Goal: Information Seeking & Learning: Learn about a topic

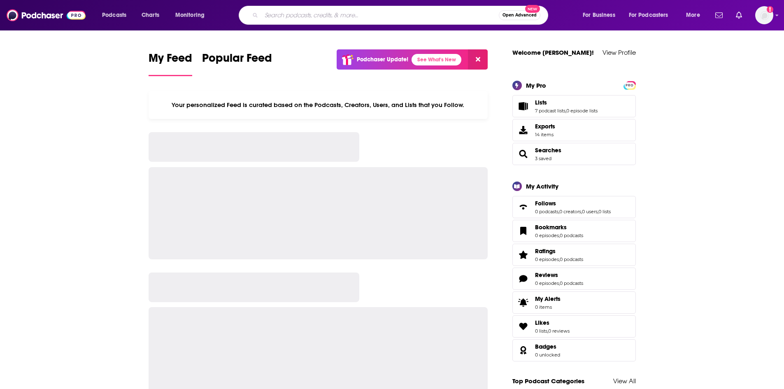
click at [331, 15] on input "Search podcasts, credits, & more..." at bounding box center [380, 15] width 238 height 13
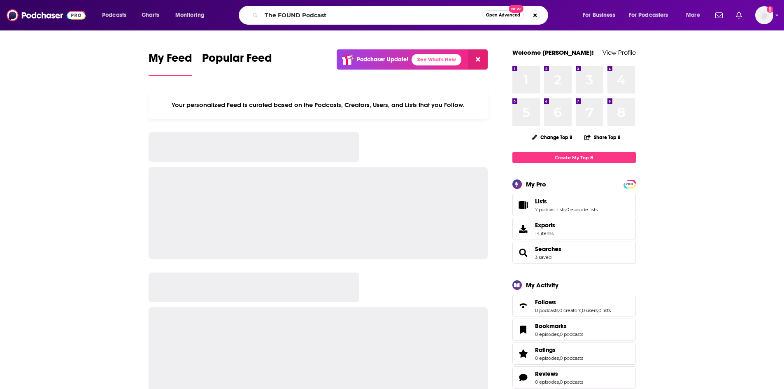
type input "The FOUND Podcast"
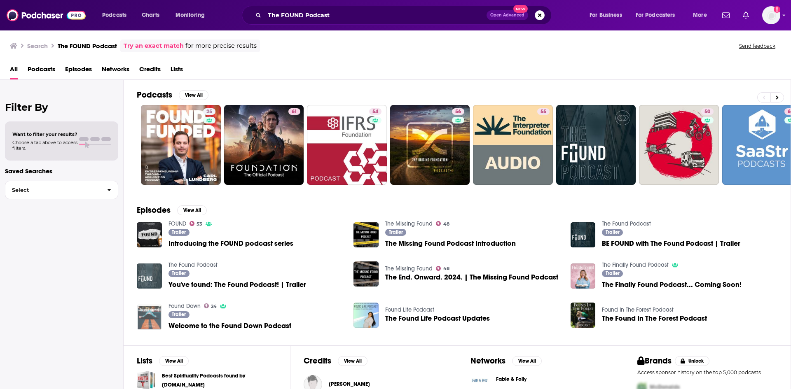
click at [147, 282] on img "You've found: The Found Podcast! | Trailer" at bounding box center [149, 276] width 25 height 25
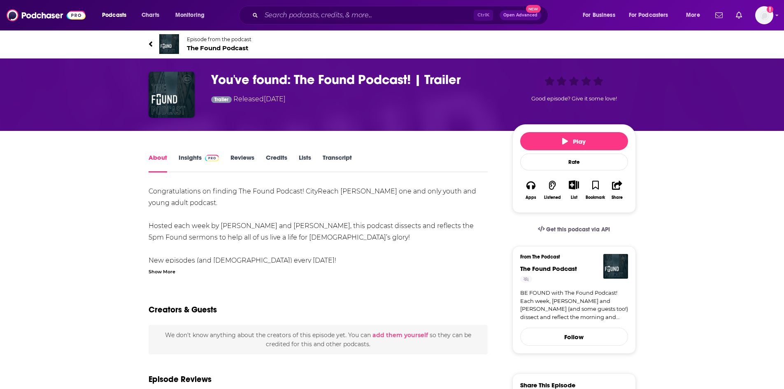
click at [221, 49] on span "The Found Podcast" at bounding box center [219, 48] width 65 height 8
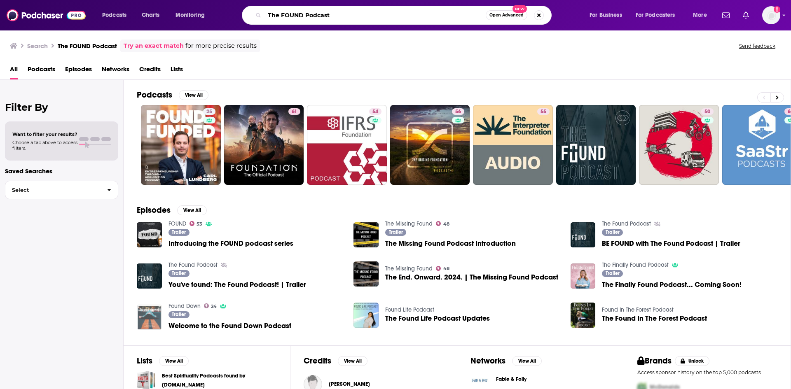
drag, startPoint x: 303, startPoint y: 15, endPoint x: 355, endPoint y: 17, distance: 51.9
click at [347, 16] on input "The FOUND Podcast" at bounding box center [374, 15] width 221 height 13
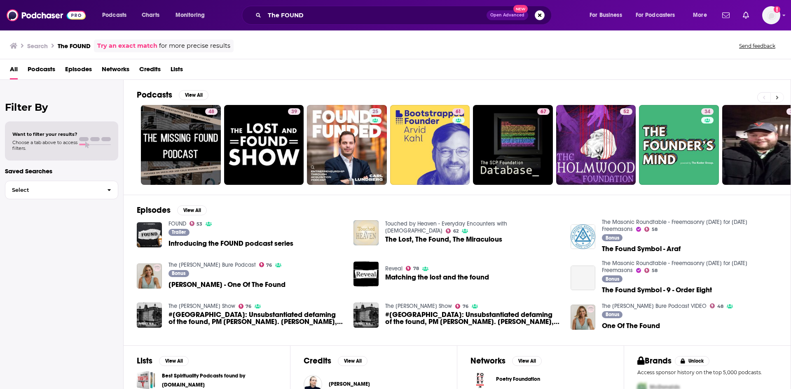
click at [774, 98] on button at bounding box center [777, 97] width 14 height 10
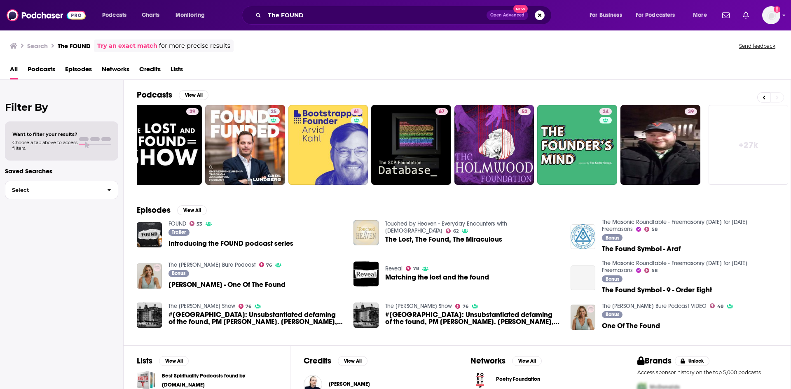
scroll to position [0, 103]
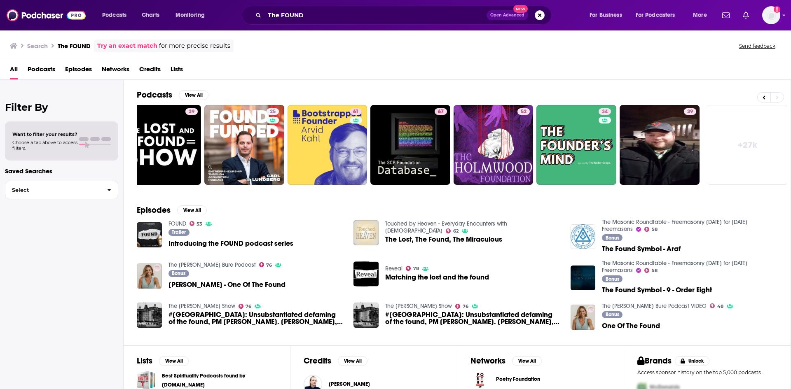
click at [721, 142] on link "+ 27k" at bounding box center [747, 145] width 80 height 80
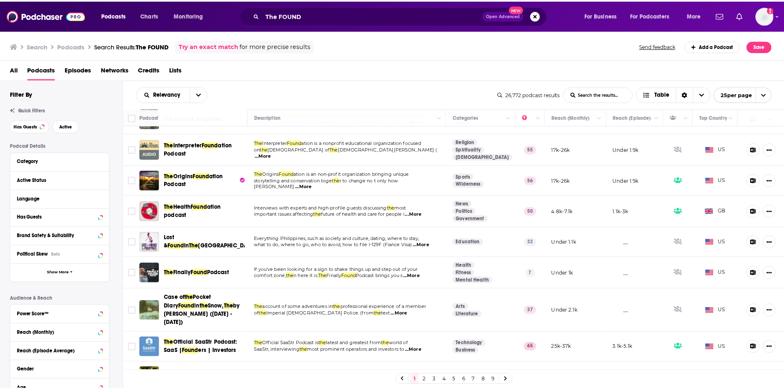
scroll to position [399, 0]
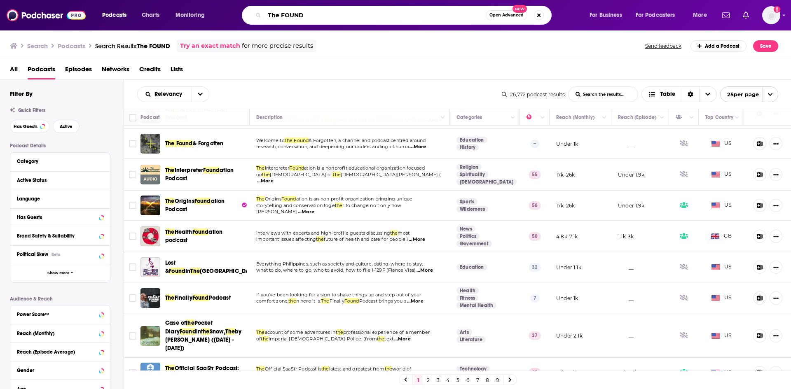
drag, startPoint x: 309, startPoint y: 13, endPoint x: 207, endPoint y: 10, distance: 101.8
click at [207, 9] on div "Podcasts Charts Monitoring The FOUND Open Advanced New For Business For Podcast…" at bounding box center [405, 15] width 618 height 19
paste input "[PERSON_NAME]"
type input "[PERSON_NAME]"
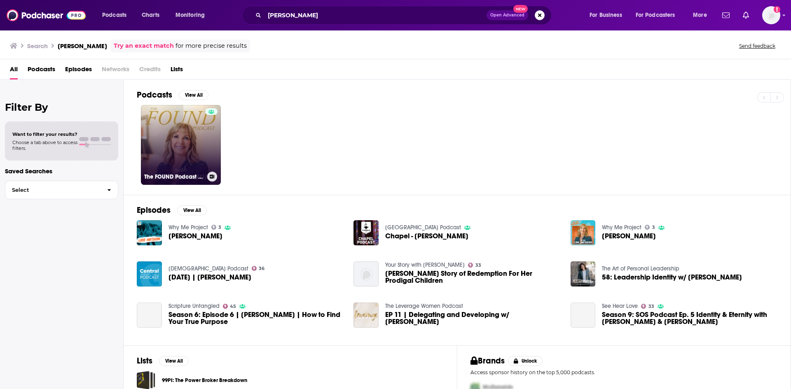
click at [187, 147] on link "The FOUND Podcast with [PERSON_NAME]" at bounding box center [181, 145] width 80 height 80
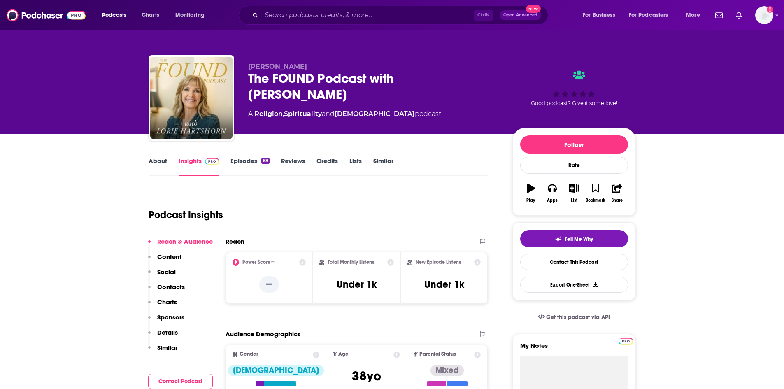
click at [154, 162] on link "About" at bounding box center [158, 166] width 19 height 19
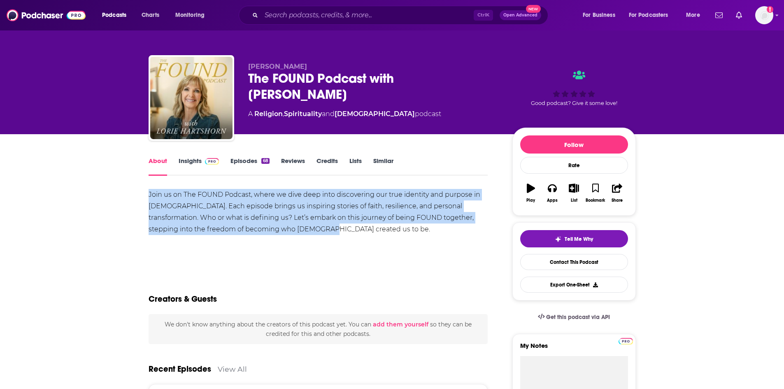
drag, startPoint x: 149, startPoint y: 194, endPoint x: 314, endPoint y: 235, distance: 170.1
click at [314, 235] on div "Join us on The FOUND Podcast, where we dive deep into discovering our true iden…" at bounding box center [319, 218] width 340 height 58
copy div "Join us on The FOUND Podcast, where we dive deep into discovering our true iden…"
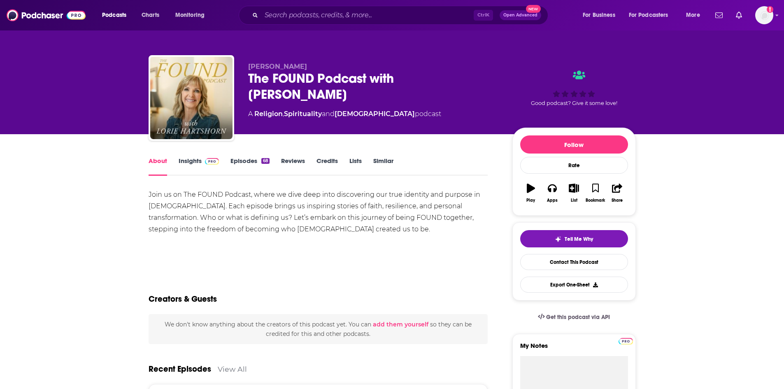
click at [312, 22] on div "Ctrl K Open Advanced New" at bounding box center [394, 15] width 310 height 19
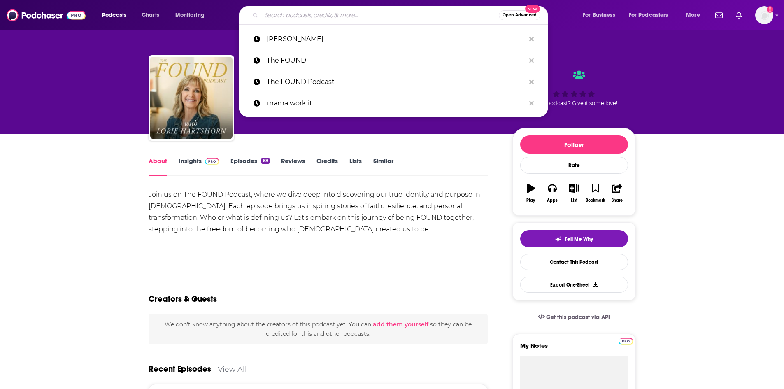
click at [312, 16] on input "Search podcasts, credits, & more..." at bounding box center [380, 15] width 238 height 13
paste input "Mama Work It Podcast"
type input "Mama Work It Podcast"
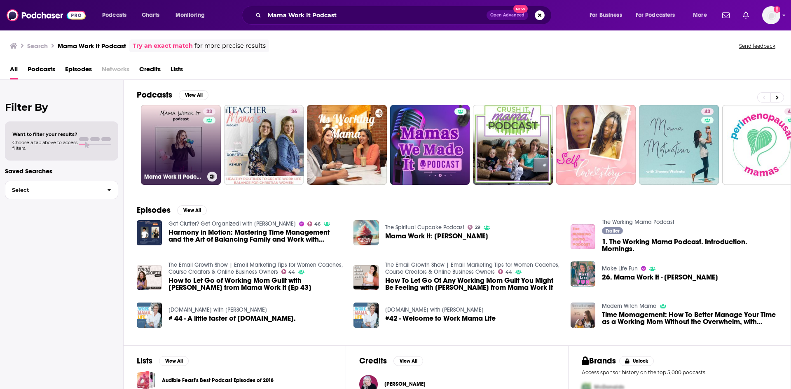
click at [186, 156] on link "33 Mama Work It Podcast" at bounding box center [181, 145] width 80 height 80
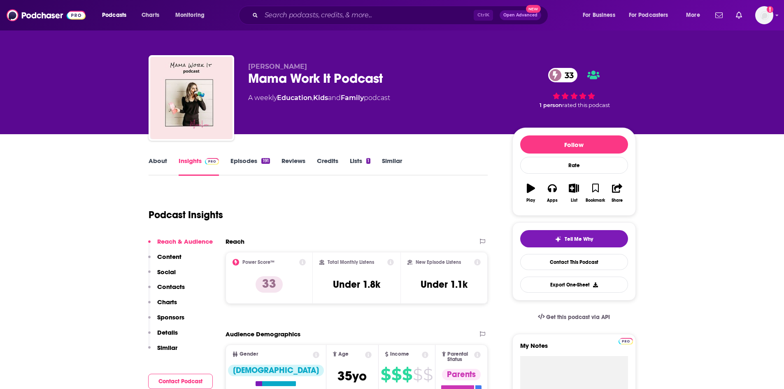
click at [158, 162] on link "About" at bounding box center [158, 166] width 19 height 19
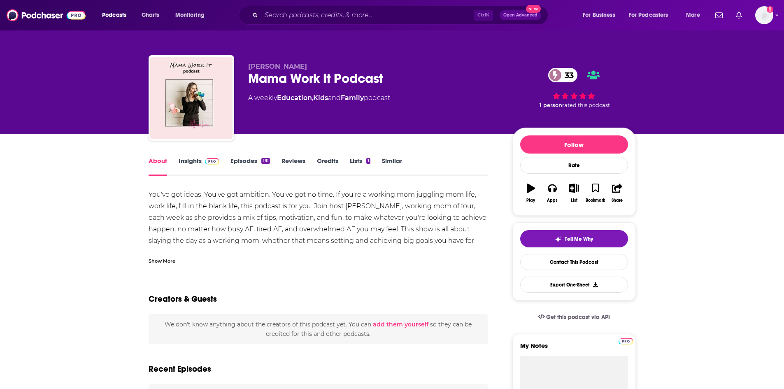
click at [150, 259] on div "Show More" at bounding box center [162, 261] width 27 height 8
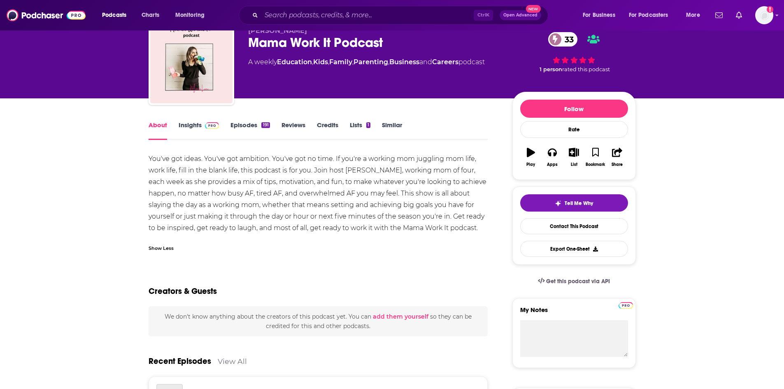
scroll to position [41, 0]
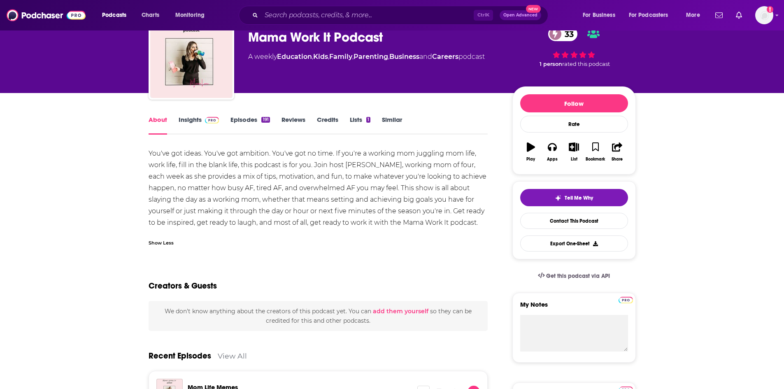
click at [155, 241] on div "Show Less" at bounding box center [161, 242] width 25 height 8
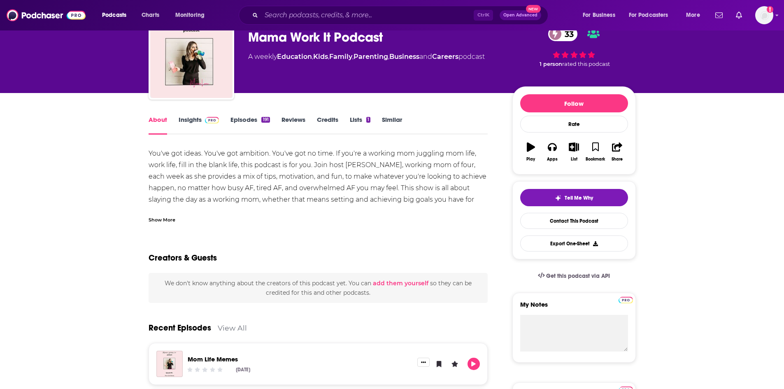
click at [161, 221] on div "Show More" at bounding box center [162, 219] width 27 height 8
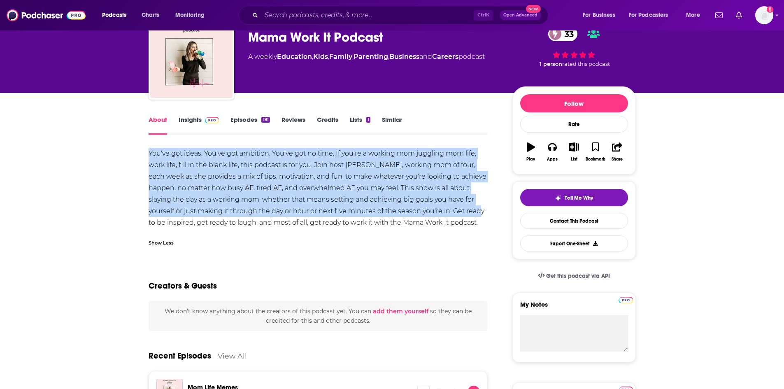
drag, startPoint x: 145, startPoint y: 142, endPoint x: 489, endPoint y: 216, distance: 352.4
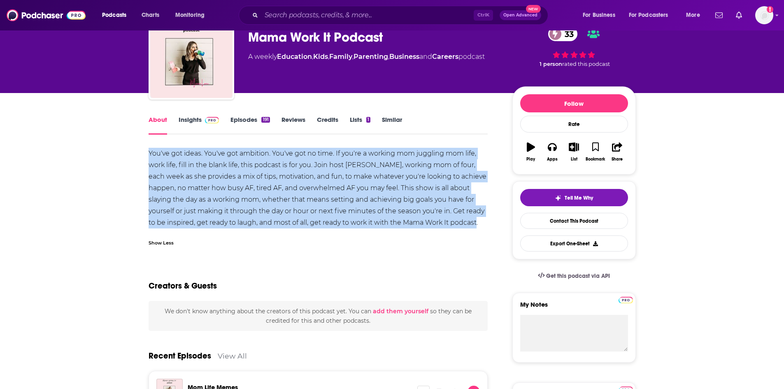
copy div "You've got ideas. You've got ambition. You've got no time. If you're a working …"
click at [196, 123] on link "Insights" at bounding box center [199, 125] width 41 height 19
